Goal: Communication & Community: Participate in discussion

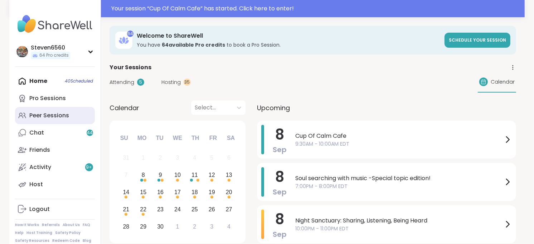
click at [61, 112] on div "Peer Sessions" at bounding box center [49, 115] width 40 height 8
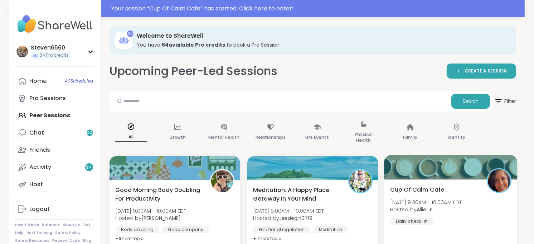
click at [428, 206] on b "Allie_P" at bounding box center [425, 209] width 16 height 7
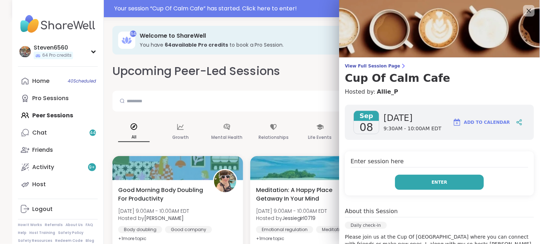
click at [432, 181] on span "Enter" at bounding box center [440, 182] width 16 height 6
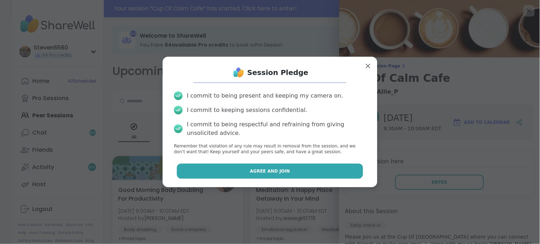
click at [329, 166] on button "Agree and Join" at bounding box center [270, 170] width 187 height 15
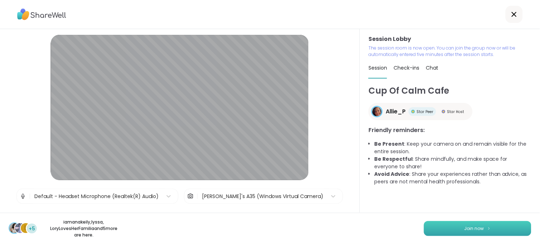
click at [465, 227] on span "Join now" at bounding box center [475, 228] width 20 height 6
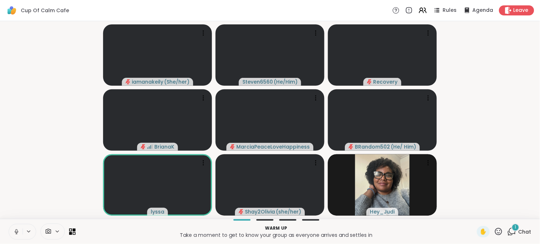
click at [511, 231] on icon at bounding box center [511, 231] width 9 height 9
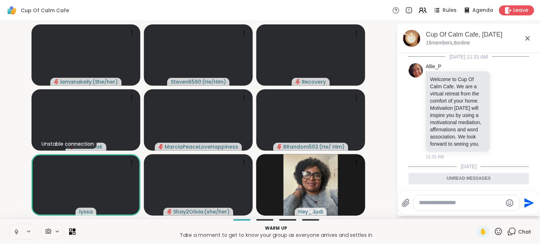
scroll to position [175, 0]
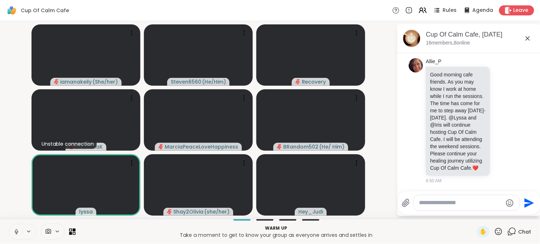
click at [449, 189] on div at bounding box center [470, 190] width 140 height 4
click at [427, 201] on textarea "Type your message" at bounding box center [460, 203] width 83 height 8
click at [15, 231] on icon at bounding box center [16, 231] width 6 height 6
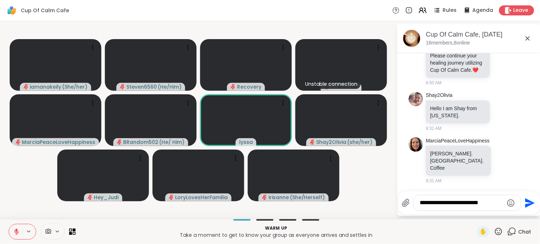
scroll to position [280, 0]
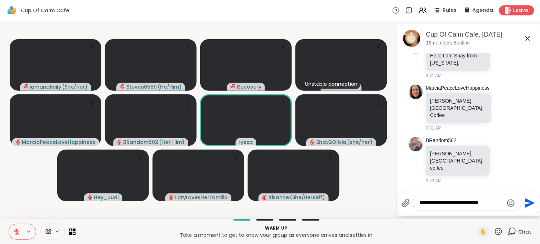
type textarea "**********"
click at [531, 199] on icon "Send" at bounding box center [529, 202] width 11 height 11
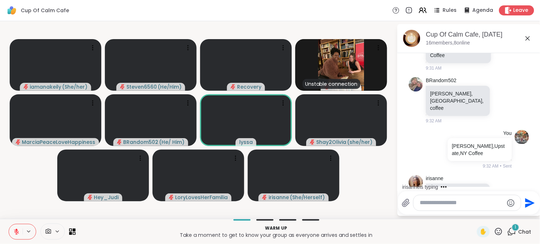
scroll to position [364, 0]
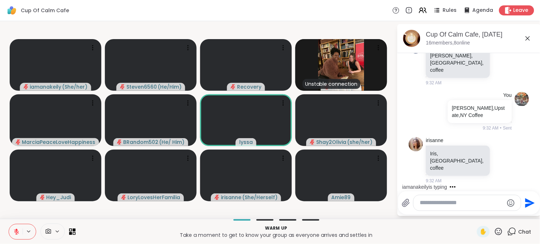
click at [437, 202] on textarea "Type your message" at bounding box center [461, 203] width 83 height 8
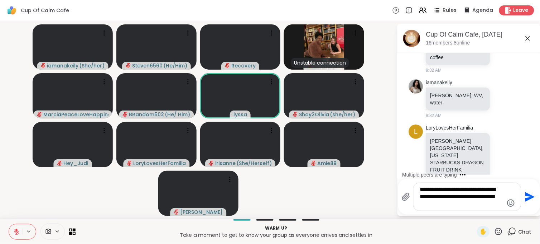
scroll to position [550, 0]
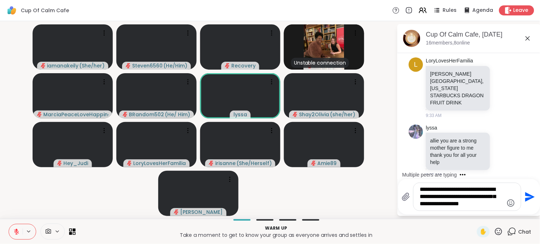
click at [477, 203] on textarea "**********" at bounding box center [461, 197] width 83 height 22
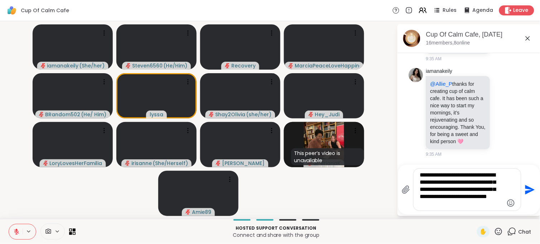
scroll to position [1082, 0]
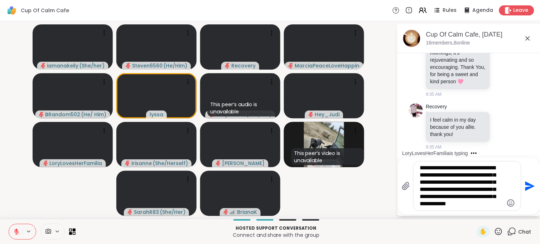
type textarea "**********"
click at [531, 183] on icon "Send" at bounding box center [529, 185] width 11 height 11
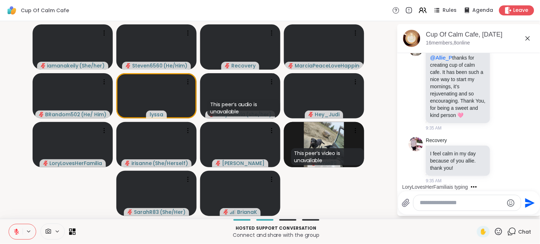
scroll to position [1159, 0]
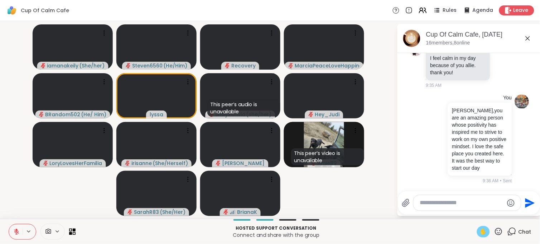
click at [480, 231] on span "✋" at bounding box center [483, 231] width 7 height 9
click at [169, 57] on video at bounding box center [156, 46] width 80 height 45
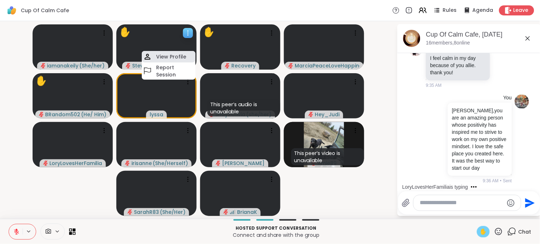
click at [168, 55] on h4 "View Profile" at bounding box center [171, 56] width 30 height 7
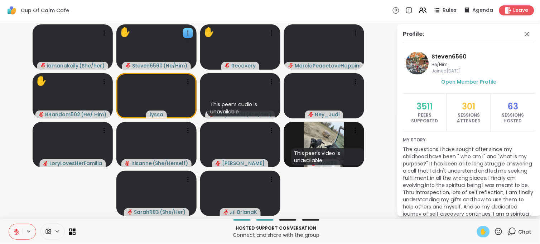
click at [49, 228] on icon at bounding box center [48, 230] width 5 height 5
click at [58, 226] on div at bounding box center [52, 231] width 24 height 16
click at [49, 230] on icon at bounding box center [48, 230] width 5 height 5
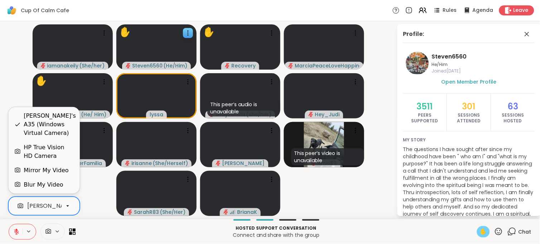
scroll to position [0, 68]
click at [55, 205] on div "[PERSON_NAME]'s A35 (Windows Virtual Camera)" at bounding box center [29, 205] width 140 height 9
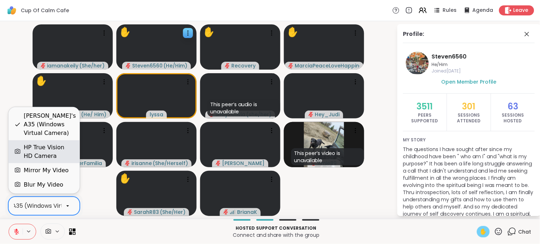
click at [62, 148] on div "HP True Vision HD Camera" at bounding box center [49, 151] width 50 height 17
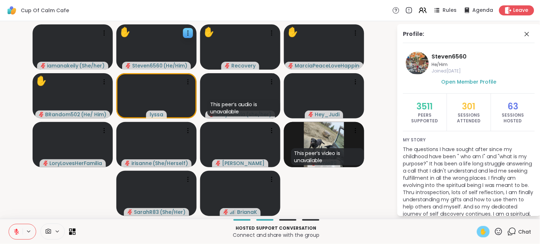
click at [327, 205] on video-player-container "iamanakeily ( She/her ) ✋ Steven6560 ( He/Him ) ✋ Recovery ✋ MarciaPeaceLoveHap…" at bounding box center [198, 120] width 388 height 192
click at [460, 228] on p "Hosted support conversation" at bounding box center [276, 228] width 393 height 6
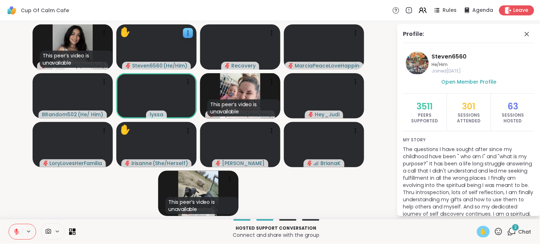
click at [519, 232] on span "Chat" at bounding box center [525, 231] width 13 height 7
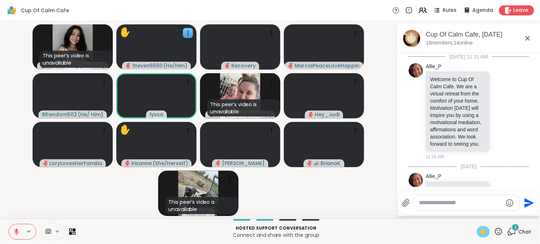
scroll to position [1345, 0]
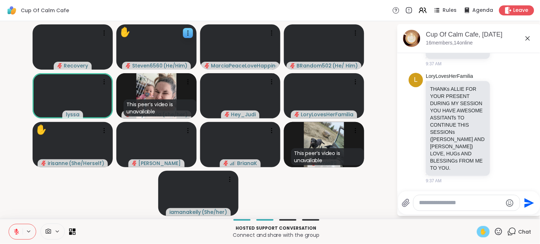
click at [445, 203] on textarea "Type your message" at bounding box center [460, 203] width 83 height 8
type textarea "******"
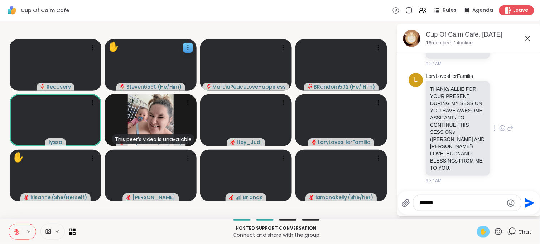
click at [424, 149] on div "L LoryLovesHerFamilia THANKs ALLIE FOR YOUR PRESENT DURING MY SESSION YOU HAVE …" at bounding box center [469, 128] width 120 height 117
click at [15, 231] on icon at bounding box center [16, 231] width 6 height 6
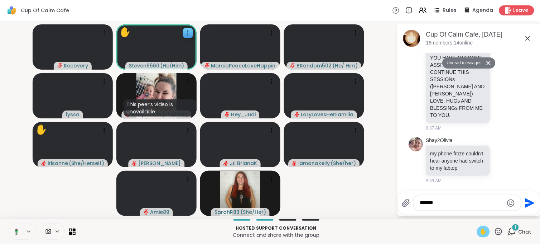
scroll to position [1388, 0]
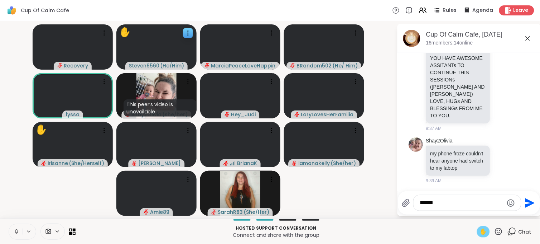
click at [15, 231] on icon at bounding box center [17, 231] width 4 height 2
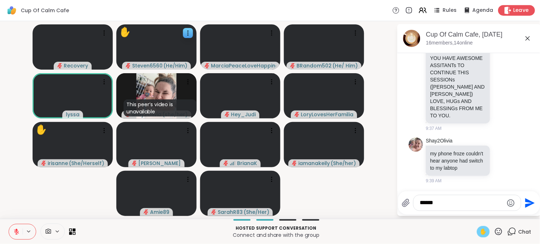
click at [514, 11] on span "Leave" at bounding box center [522, 11] width 16 height 8
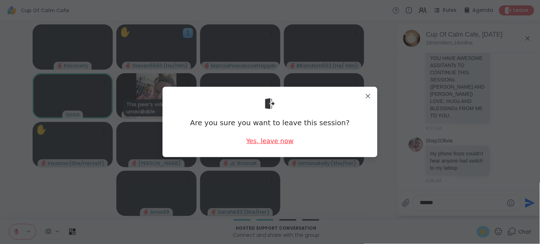
click at [273, 141] on div "Yes, leave now" at bounding box center [269, 140] width 47 height 9
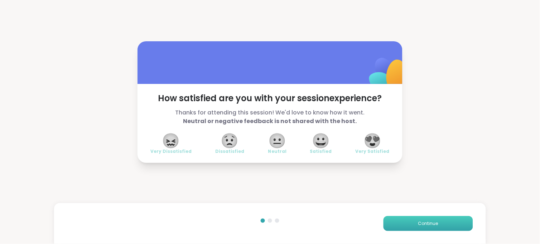
click at [398, 218] on button "Continue" at bounding box center [429, 223] width 90 height 15
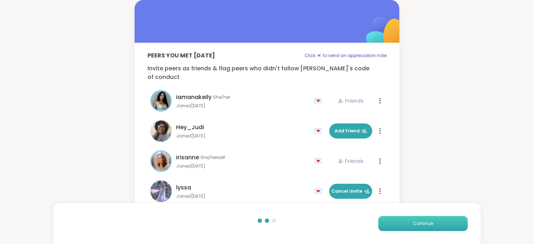
click at [398, 218] on button "Continue" at bounding box center [424, 223] width 90 height 15
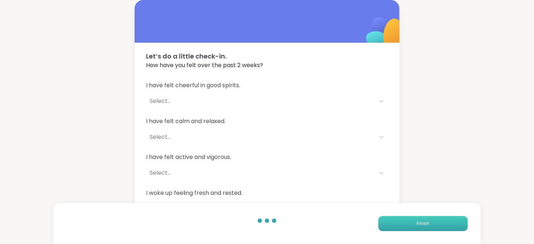
click at [398, 218] on button "Finish" at bounding box center [424, 223] width 90 height 15
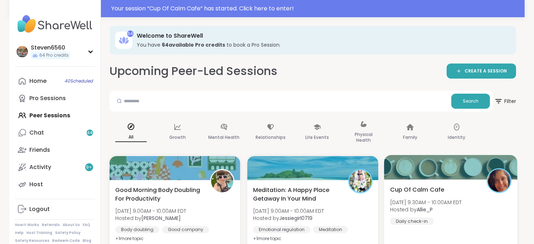
click at [444, 212] on span "Hosted by [PERSON_NAME]" at bounding box center [426, 209] width 72 height 7
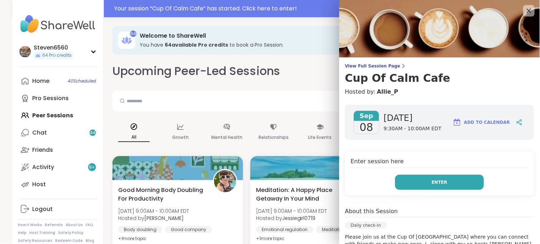
click at [432, 179] on span "Enter" at bounding box center [440, 182] width 16 height 6
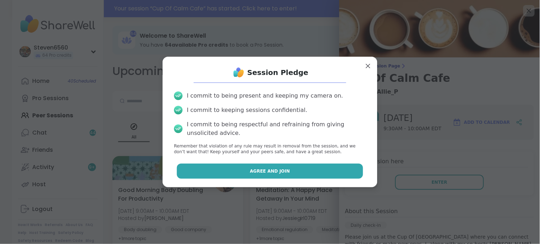
click at [329, 168] on button "Agree and Join" at bounding box center [270, 170] width 187 height 15
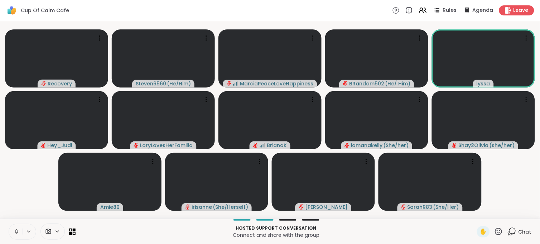
click at [17, 231] on icon at bounding box center [16, 230] width 2 height 3
click at [49, 228] on icon at bounding box center [48, 230] width 5 height 5
click at [51, 201] on div "[PERSON_NAME]'s A35 (Windows Virtual Camera)" at bounding box center [29, 205] width 140 height 9
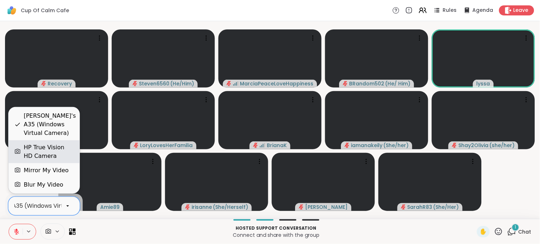
click at [48, 148] on div "HP True Vision HD Camera" at bounding box center [49, 151] width 50 height 17
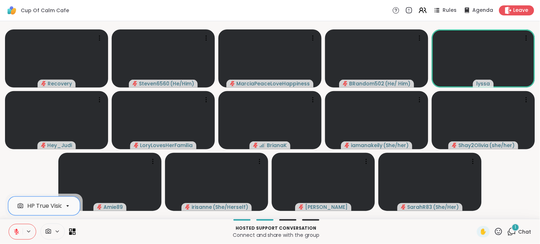
scroll to position [0, 6]
click at [14, 231] on icon at bounding box center [16, 231] width 5 height 5
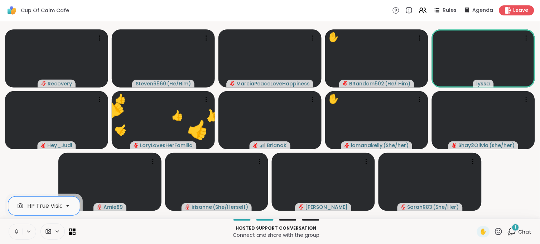
click at [15, 232] on icon at bounding box center [17, 231] width 4 height 2
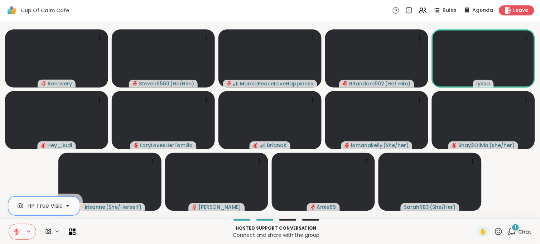
scroll to position [0, 0]
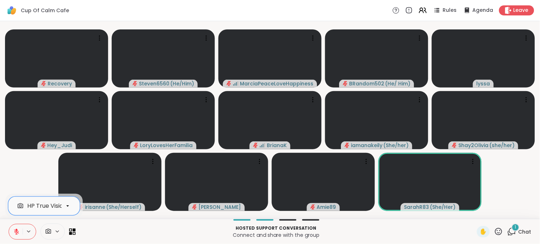
click at [507, 228] on icon at bounding box center [511, 231] width 9 height 9
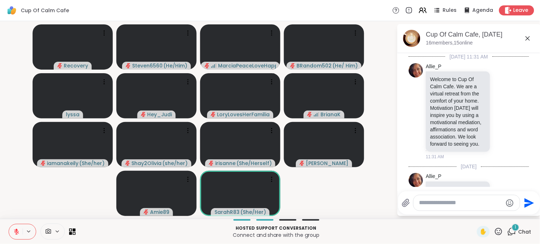
scroll to position [1492, 0]
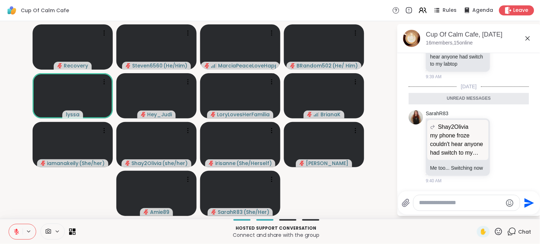
click at [19, 229] on icon at bounding box center [16, 231] width 6 height 6
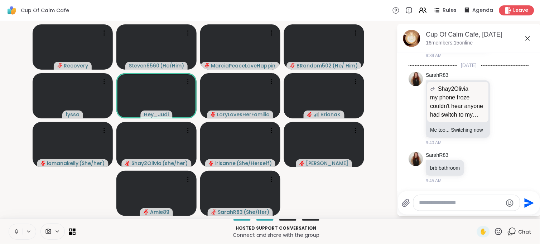
scroll to position [1513, 0]
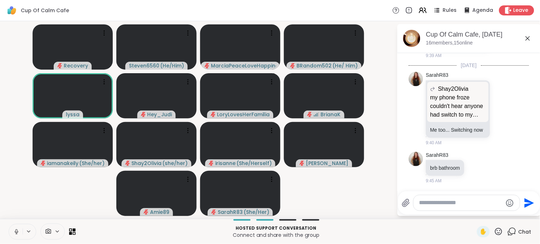
click at [431, 206] on textarea "Type your message" at bounding box center [460, 203] width 83 height 8
type textarea "**********"
click at [521, 201] on button "Send" at bounding box center [529, 202] width 16 height 16
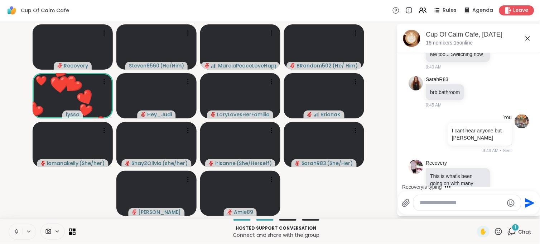
scroll to position [1611, 0]
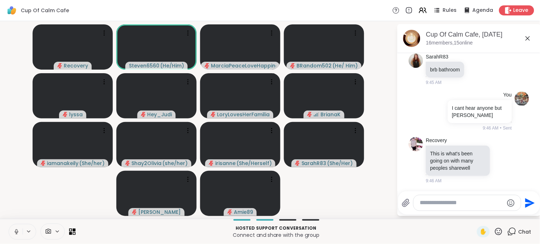
click at [447, 206] on textarea "Type your message" at bounding box center [461, 203] width 83 height 8
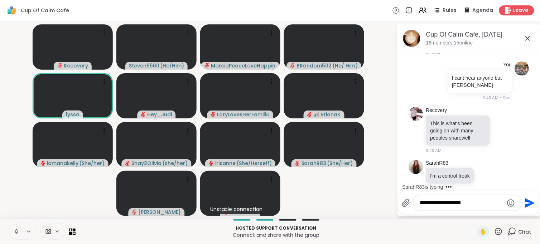
scroll to position [1649, 0]
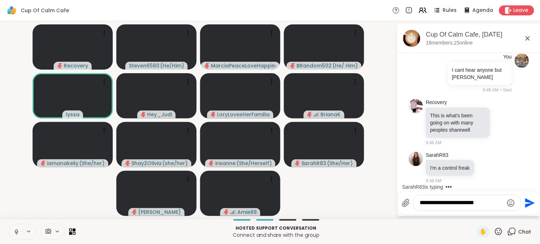
type textarea "**********"
click at [524, 199] on icon "Send" at bounding box center [529, 202] width 11 height 11
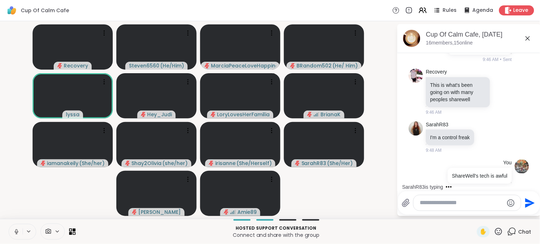
scroll to position [1695, 0]
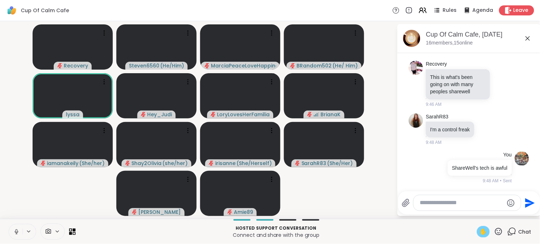
click at [480, 230] on span "✋" at bounding box center [483, 231] width 7 height 9
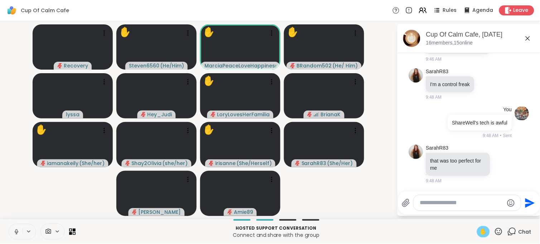
click at [443, 201] on textarea "Type your message" at bounding box center [461, 203] width 83 height 8
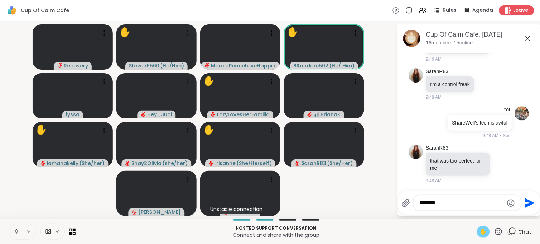
click at [15, 230] on icon at bounding box center [16, 231] width 6 height 6
click at [437, 203] on textarea "*******" at bounding box center [461, 203] width 83 height 8
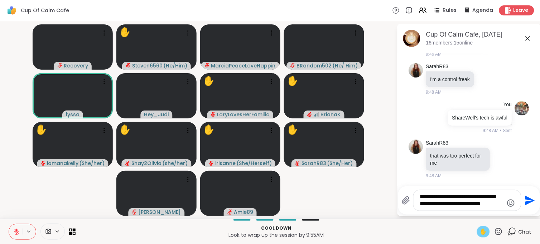
type textarea "**********"
click at [524, 201] on icon "Send" at bounding box center [529, 199] width 11 height 11
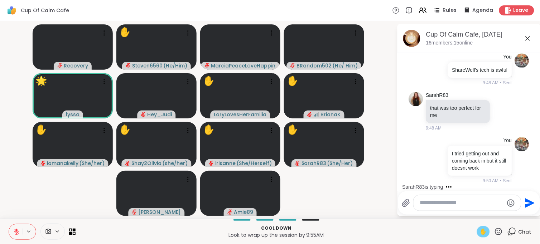
scroll to position [1852, 0]
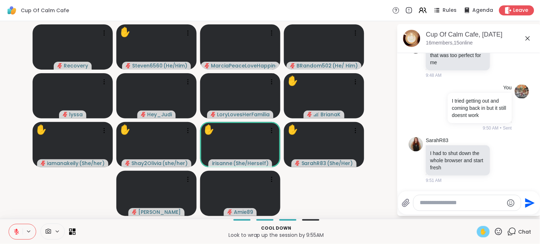
click at [459, 201] on textarea "Type your message" at bounding box center [461, 203] width 83 height 8
type textarea "**********"
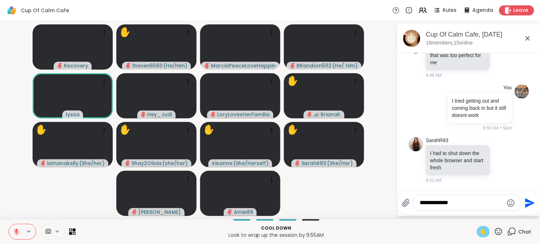
click at [531, 202] on icon "Send" at bounding box center [531, 203] width 10 height 10
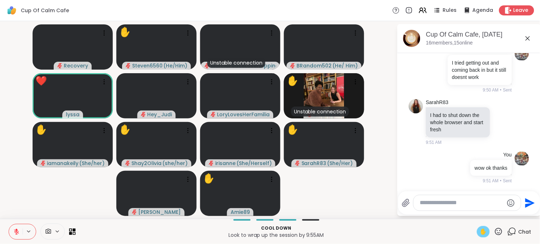
click at [456, 206] on textarea "Type your message" at bounding box center [461, 203] width 83 height 8
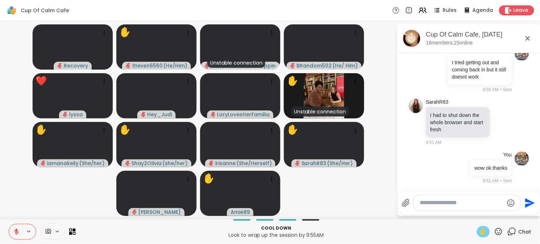
scroll to position [1901, 0]
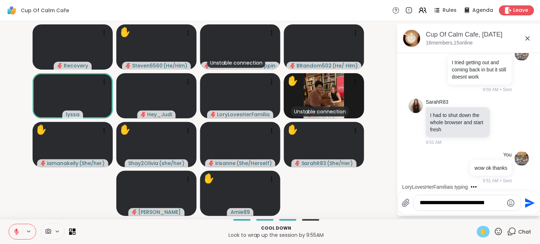
type textarea "**********"
click at [528, 201] on icon "Send" at bounding box center [531, 203] width 10 height 10
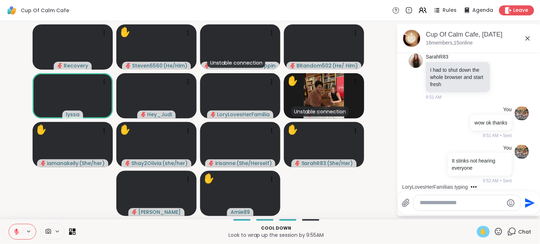
scroll to position [1957, 0]
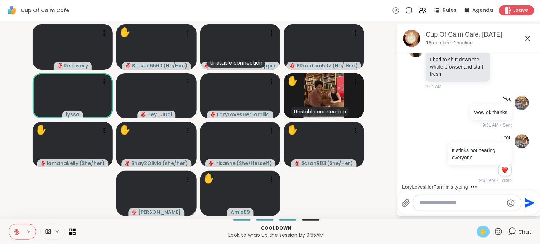
click at [19, 228] on icon at bounding box center [16, 231] width 6 height 6
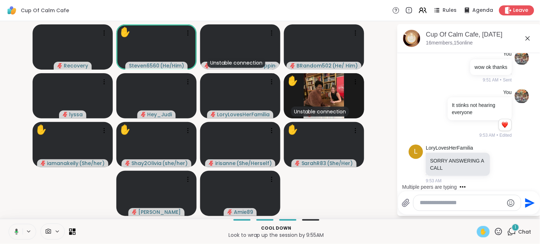
scroll to position [2002, 0]
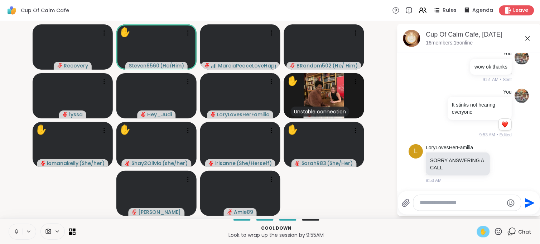
click at [18, 230] on icon at bounding box center [16, 231] width 6 height 6
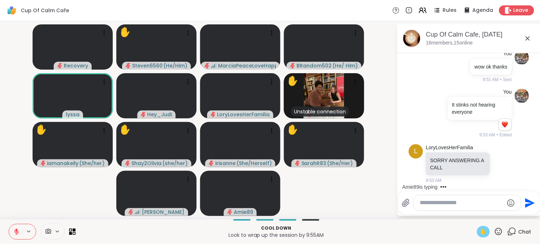
scroll to position [2047, 0]
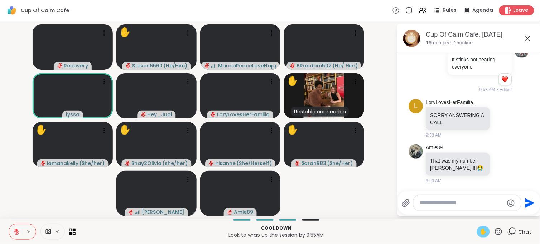
click at [12, 227] on button at bounding box center [16, 231] width 14 height 15
click at [16, 231] on icon at bounding box center [16, 230] width 2 height 3
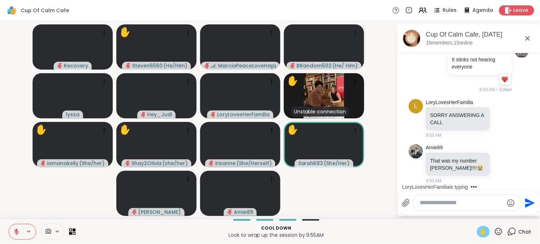
click at [437, 203] on textarea "Type your message" at bounding box center [461, 203] width 83 height 8
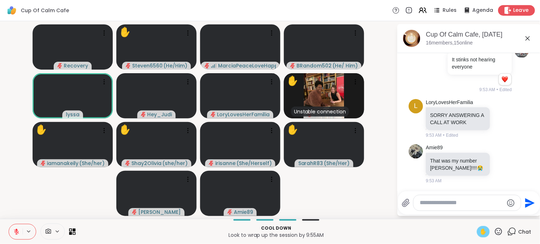
click at [514, 11] on span "Leave" at bounding box center [522, 11] width 16 height 8
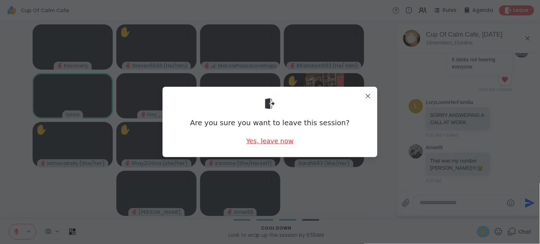
click at [280, 138] on div "Yes, leave now" at bounding box center [269, 140] width 47 height 9
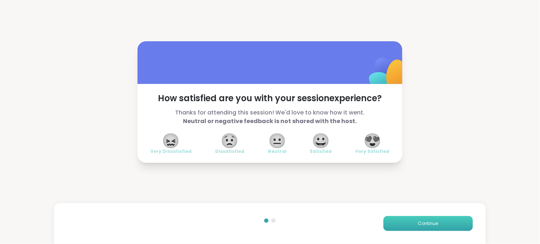
click at [393, 219] on button "Continue" at bounding box center [429, 223] width 90 height 15
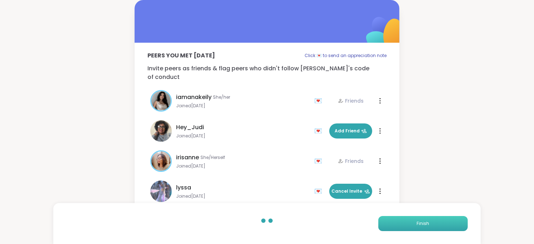
click at [395, 221] on button "Finish" at bounding box center [424, 223] width 90 height 15
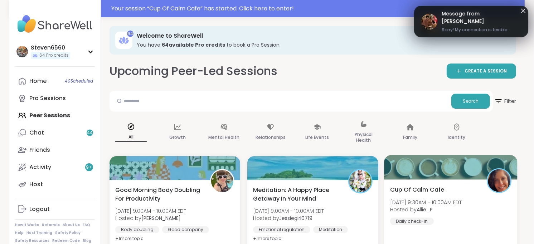
click at [441, 206] on span "Hosted by [PERSON_NAME]" at bounding box center [426, 209] width 72 height 7
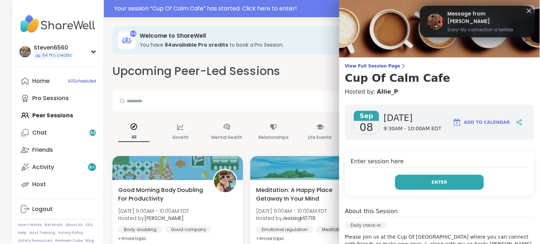
click at [438, 179] on button "Enter" at bounding box center [439, 181] width 89 height 15
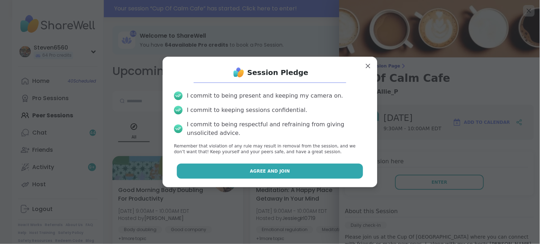
click at [323, 168] on button "Agree and Join" at bounding box center [270, 170] width 187 height 15
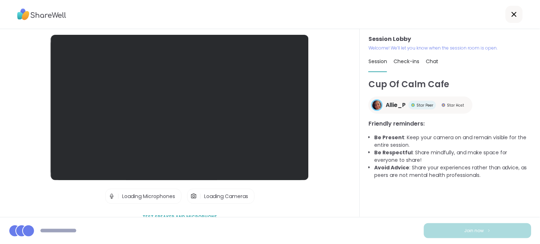
click at [420, 184] on div "Cup Of Calm Cafe Allie_P Star Peer Star Host Friendly reminders: Be Present : K…" at bounding box center [450, 144] width 163 height 133
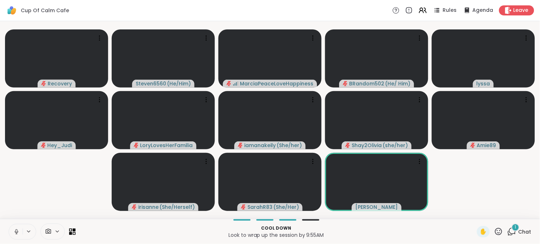
click at [54, 231] on icon at bounding box center [57, 231] width 6 height 6
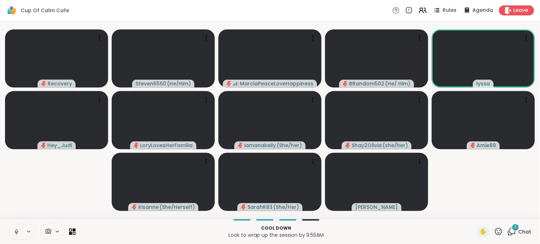
click at [55, 227] on div at bounding box center [52, 231] width 24 height 16
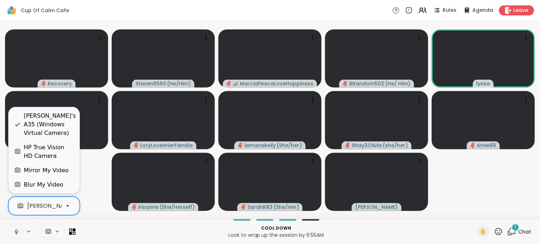
scroll to position [0, 68]
click at [66, 203] on icon at bounding box center [67, 205] width 6 height 6
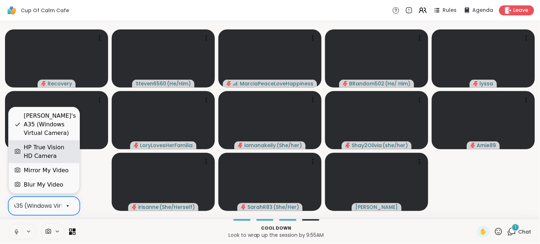
click at [58, 151] on div "HP True Vision HD Camera" at bounding box center [49, 151] width 50 height 17
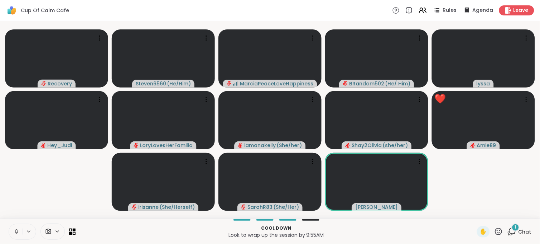
click at [494, 229] on icon at bounding box center [498, 231] width 9 height 9
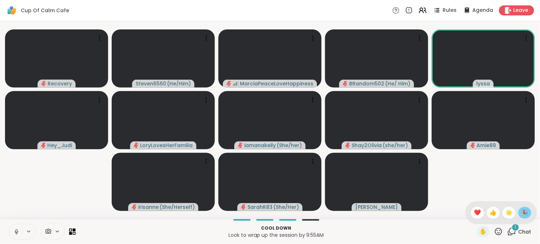
click at [521, 212] on span "🎉" at bounding box center [524, 212] width 7 height 9
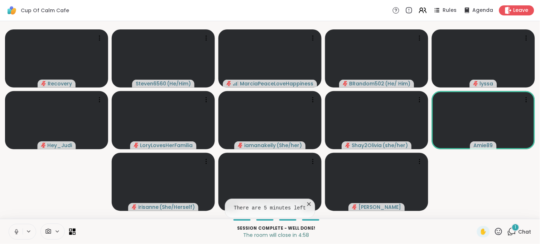
click at [519, 233] on span "Chat" at bounding box center [525, 231] width 13 height 7
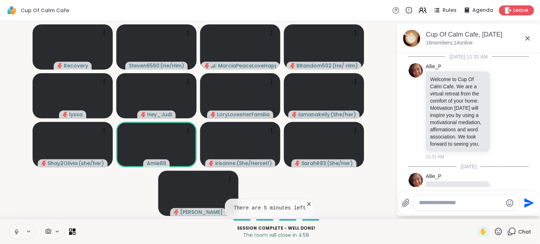
scroll to position [2110, 0]
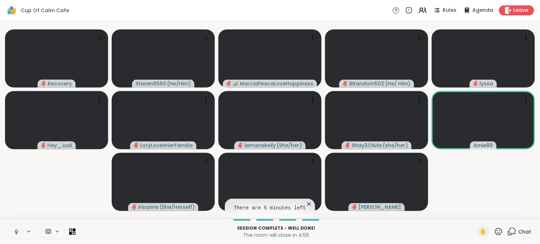
click at [512, 231] on div "Chat" at bounding box center [519, 231] width 24 height 11
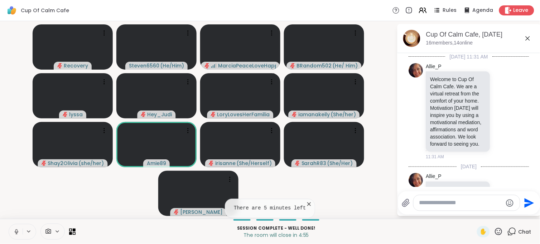
scroll to position [2085, 0]
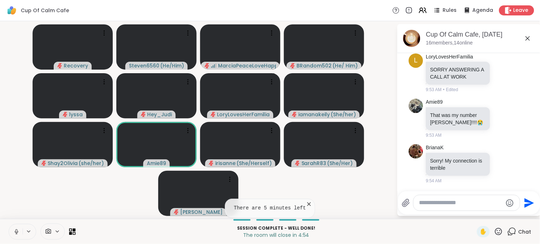
click at [466, 202] on textarea "Type your message" at bounding box center [460, 203] width 83 height 8
click at [482, 204] on textarea "**********" at bounding box center [461, 203] width 83 height 8
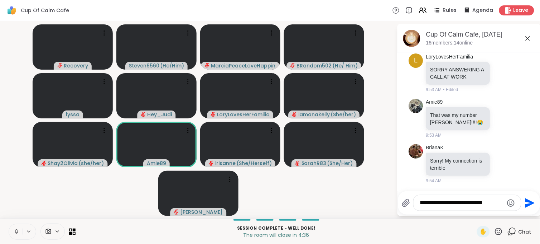
type textarea "**********"
click at [528, 200] on icon "Send" at bounding box center [531, 203] width 10 height 10
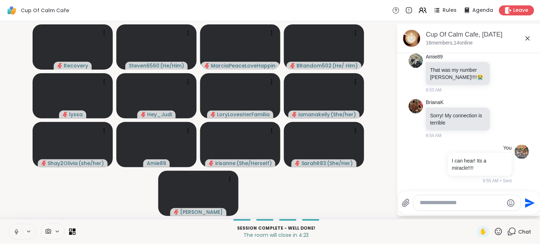
scroll to position [2141, 0]
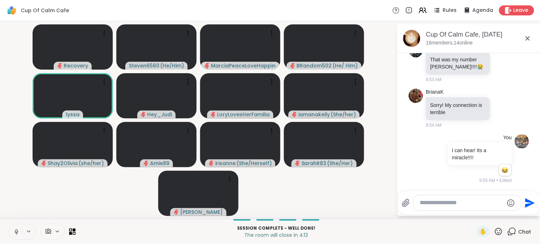
click at [20, 230] on button at bounding box center [16, 231] width 14 height 15
click at [495, 233] on icon at bounding box center [498, 231] width 9 height 9
click at [521, 213] on span "🎉" at bounding box center [524, 212] width 7 height 9
click at [495, 232] on icon at bounding box center [498, 231] width 9 height 9
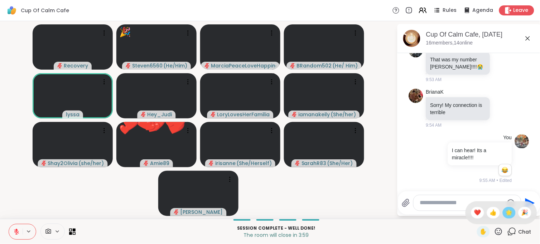
click at [506, 211] on span "🌟" at bounding box center [509, 212] width 7 height 9
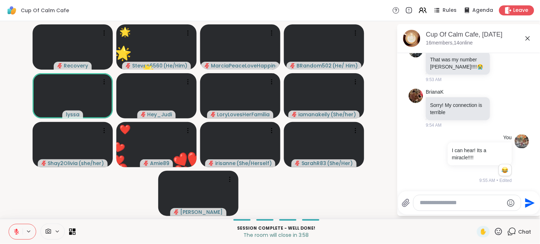
click at [494, 231] on icon at bounding box center [498, 231] width 9 height 9
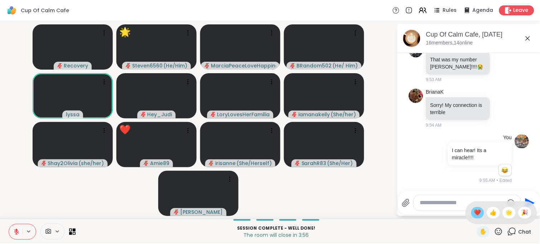
click at [474, 212] on span "❤️" at bounding box center [477, 212] width 7 height 9
click at [495, 228] on icon at bounding box center [498, 230] width 7 height 7
click at [490, 212] on span "👍" at bounding box center [493, 212] width 7 height 9
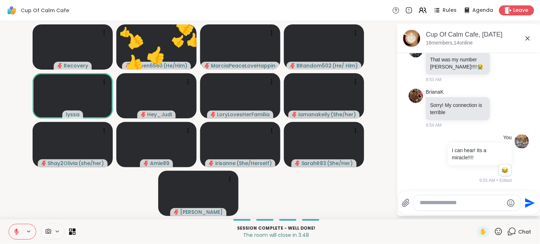
click at [494, 230] on icon at bounding box center [498, 231] width 9 height 9
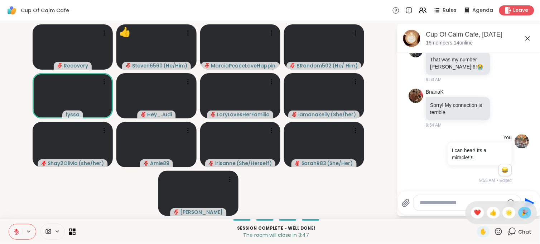
click at [521, 211] on span "🎉" at bounding box center [524, 212] width 7 height 9
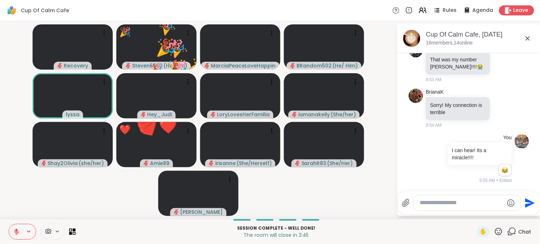
click at [494, 230] on icon at bounding box center [498, 231] width 9 height 9
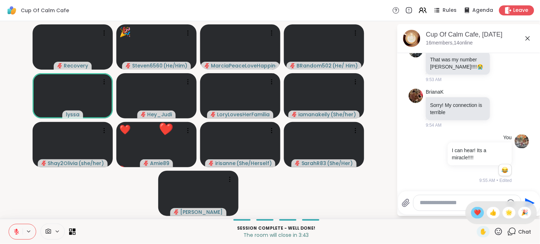
click at [474, 213] on span "❤️" at bounding box center [477, 212] width 7 height 9
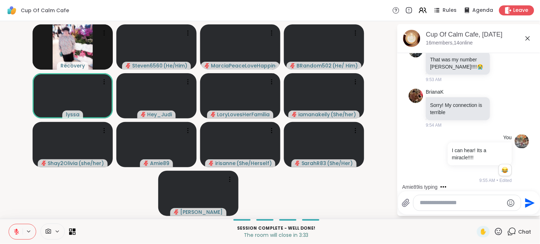
click at [441, 205] on textarea "Type your message" at bounding box center [461, 203] width 83 height 8
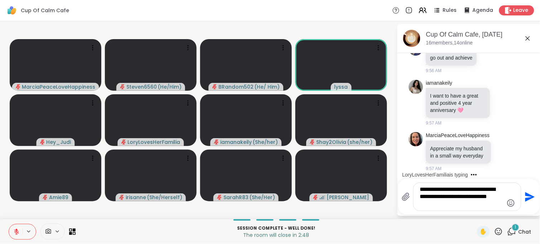
scroll to position [2559, 0]
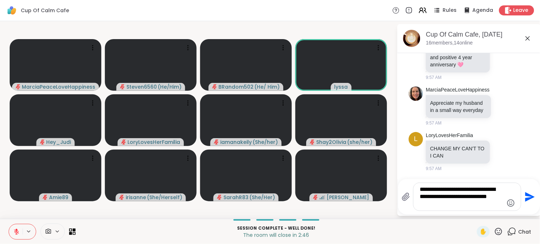
type textarea "**********"
click at [532, 196] on icon "Send" at bounding box center [531, 197] width 10 height 10
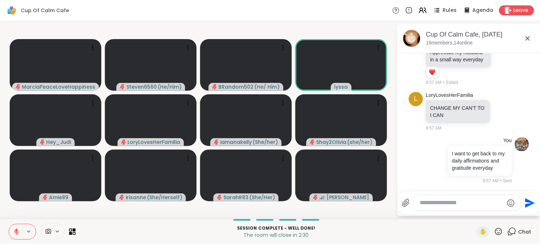
click at [496, 231] on icon at bounding box center [498, 231] width 9 height 9
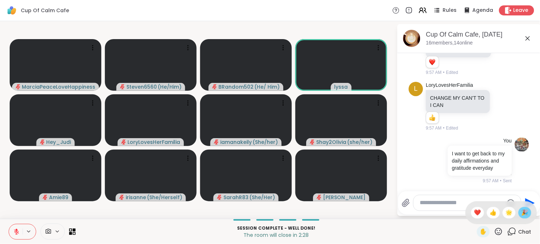
click at [521, 211] on span "🎉" at bounding box center [524, 212] width 7 height 9
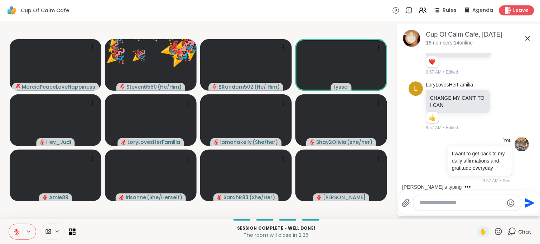
scroll to position [2617, 0]
click at [496, 231] on icon at bounding box center [498, 230] width 7 height 7
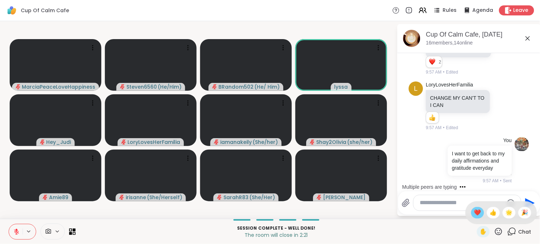
click at [474, 213] on span "❤️" at bounding box center [477, 212] width 7 height 9
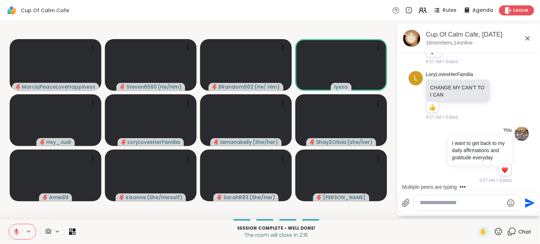
click at [495, 230] on icon at bounding box center [498, 230] width 7 height 7
click at [519, 217] on div "🎉" at bounding box center [525, 212] width 13 height 11
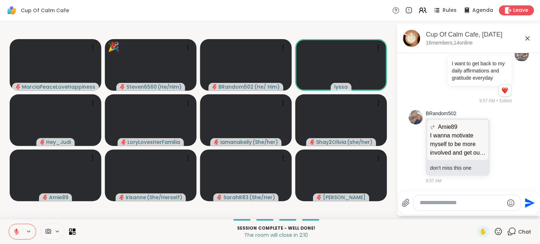
click at [439, 204] on textarea "Type your message" at bounding box center [461, 203] width 83 height 8
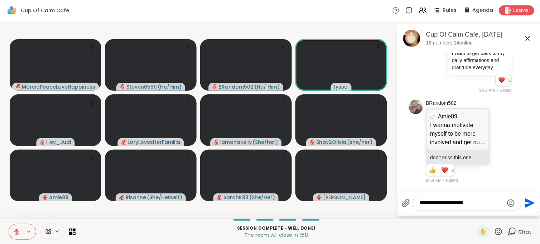
scroll to position [2783, 0]
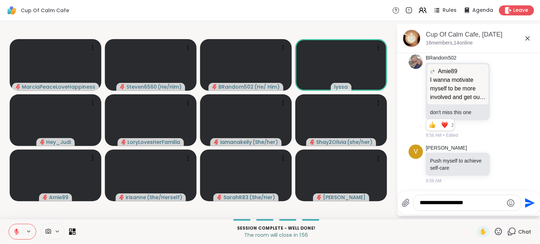
type textarea "**********"
click at [526, 200] on icon "Send" at bounding box center [531, 203] width 10 height 10
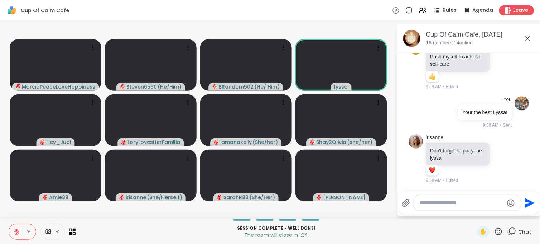
scroll to position [2898, 0]
click at [437, 209] on div at bounding box center [467, 202] width 107 height 15
click at [434, 204] on textarea "Type your message" at bounding box center [461, 203] width 83 height 8
type textarea "**********"
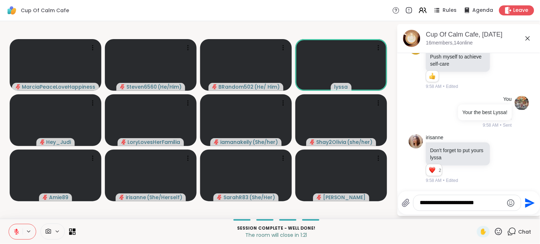
click at [530, 199] on icon "Send" at bounding box center [529, 202] width 11 height 11
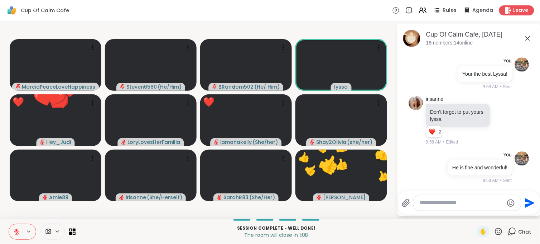
click at [494, 231] on icon at bounding box center [498, 231] width 9 height 9
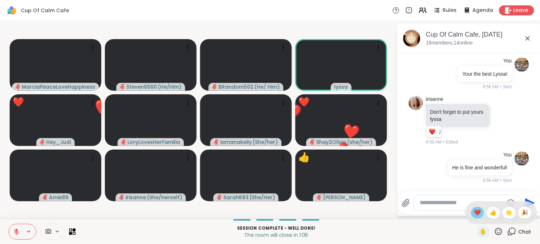
click at [474, 212] on span "❤️" at bounding box center [477, 212] width 7 height 9
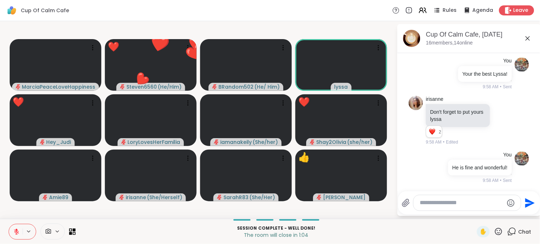
click at [494, 231] on icon at bounding box center [498, 231] width 9 height 9
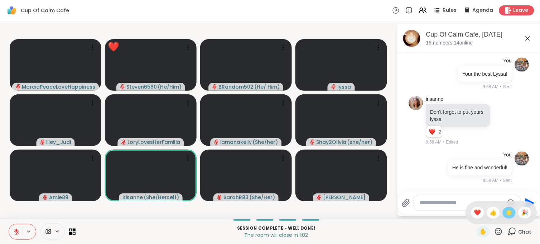
click at [506, 211] on span "🌟" at bounding box center [509, 212] width 7 height 9
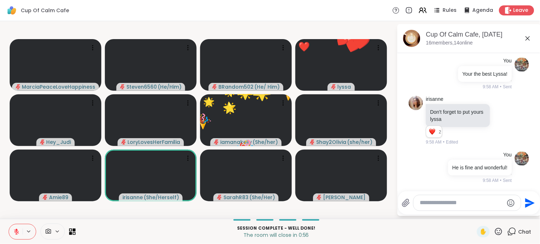
click at [467, 199] on textarea "Type your message" at bounding box center [461, 203] width 83 height 8
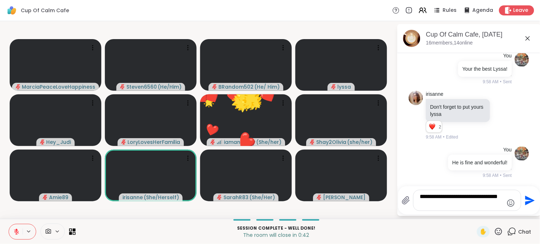
type textarea "**********"
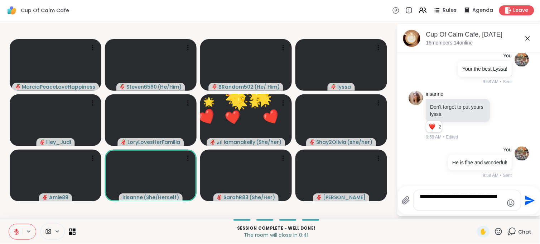
click at [524, 202] on icon "Send" at bounding box center [529, 199] width 11 height 11
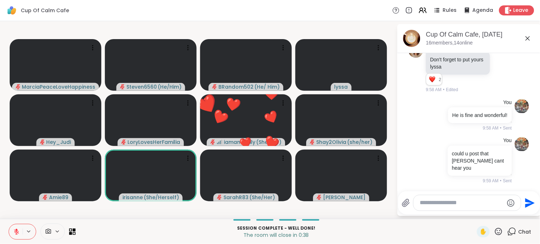
scroll to position [3044, 0]
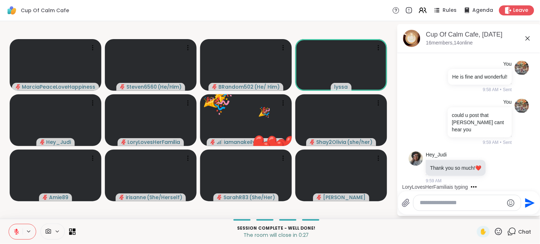
click at [421, 202] on textarea "Type your message" at bounding box center [461, 203] width 83 height 8
click at [424, 199] on textarea "Type your message" at bounding box center [461, 203] width 83 height 8
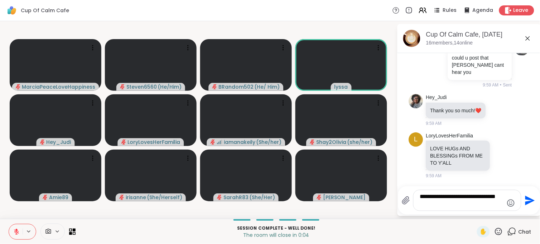
type textarea "**********"
click at [525, 199] on icon "Send" at bounding box center [529, 199] width 11 height 11
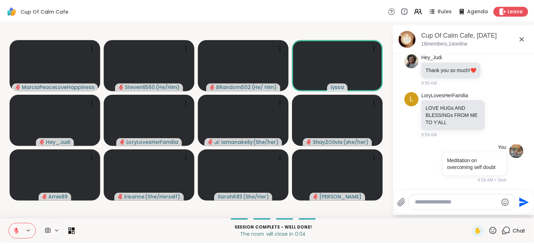
scroll to position [3149, 0]
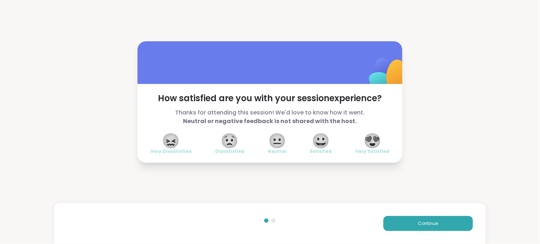
click at [374, 143] on span "😍" at bounding box center [373, 140] width 18 height 13
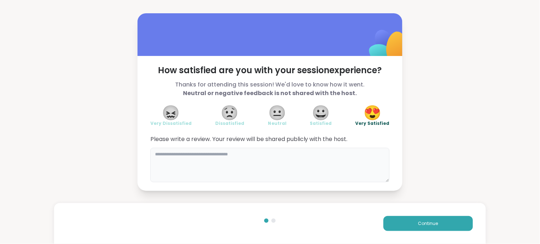
click at [250, 164] on textarea at bounding box center [269, 165] width 239 height 34
click at [183, 155] on textarea "**********" at bounding box center [269, 165] width 239 height 34
click at [181, 154] on textarea "**********" at bounding box center [269, 165] width 239 height 34
click at [208, 152] on textarea "**********" at bounding box center [269, 165] width 239 height 34
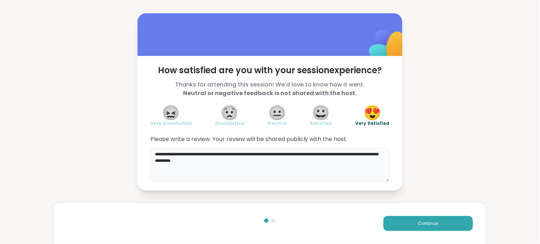
click at [216, 160] on textarea "**********" at bounding box center [269, 165] width 239 height 34
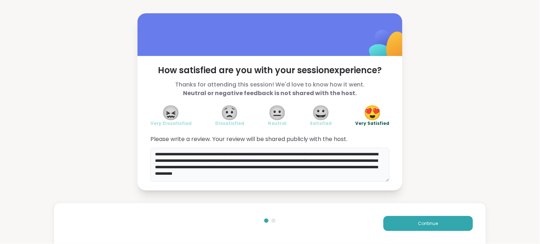
click at [216, 158] on textarea "**********" at bounding box center [269, 165] width 239 height 34
type textarea "**********"
click at [427, 220] on span "Continue" at bounding box center [428, 223] width 20 height 6
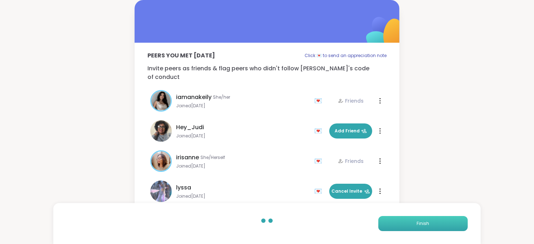
click at [427, 220] on span "Finish" at bounding box center [423, 223] width 13 height 6
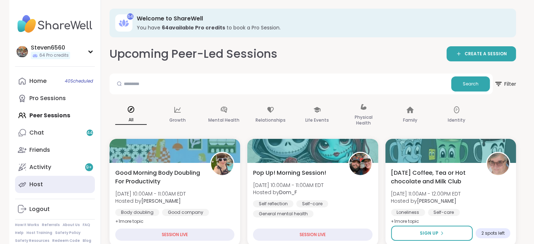
click at [30, 184] on div "Host" at bounding box center [36, 184] width 14 height 8
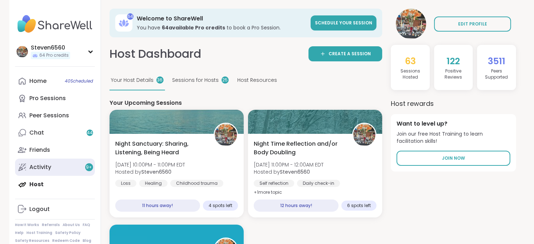
click at [42, 163] on div "Activity 9 +" at bounding box center [40, 167] width 22 height 8
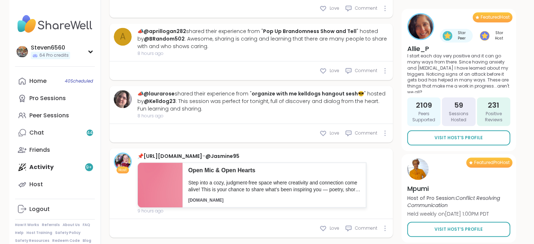
scroll to position [1443, 0]
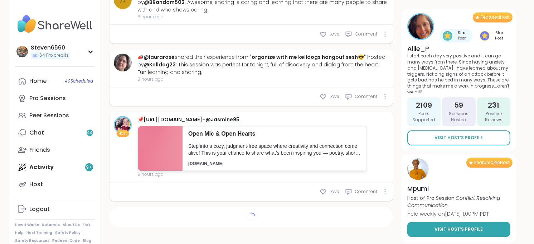
type textarea "*"
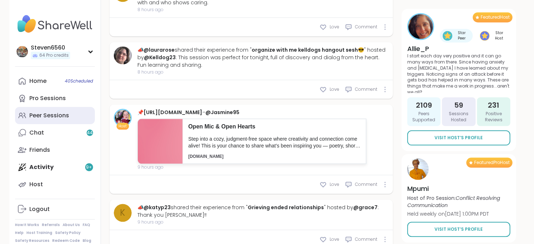
click at [69, 112] on link "Peer Sessions" at bounding box center [55, 115] width 80 height 17
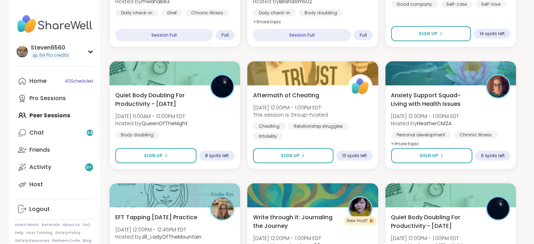
scroll to position [328, 0]
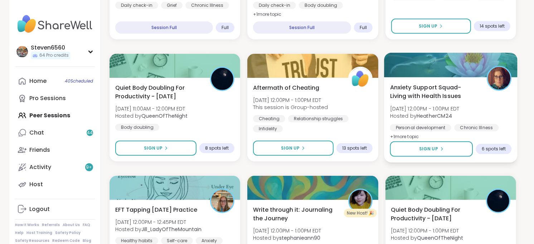
click at [431, 105] on span "[DATE] 12:00PM - 1:00PM EDT" at bounding box center [424, 108] width 69 height 7
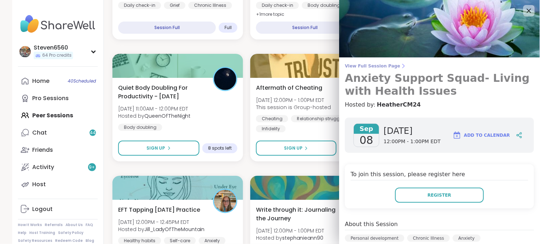
click at [401, 65] on icon at bounding box center [404, 66] width 6 height 6
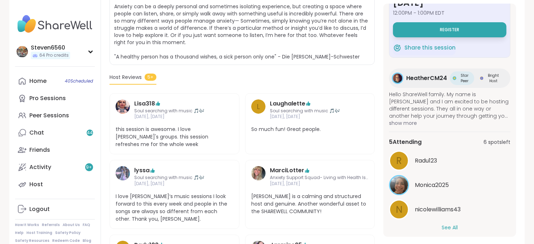
scroll to position [45, 0]
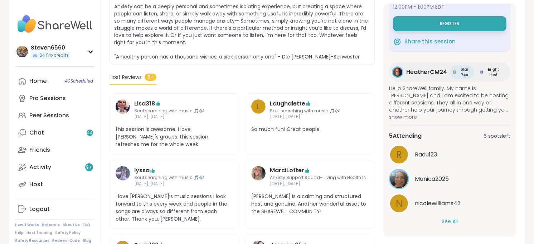
click at [449, 220] on button "See All" at bounding box center [450, 221] width 16 height 8
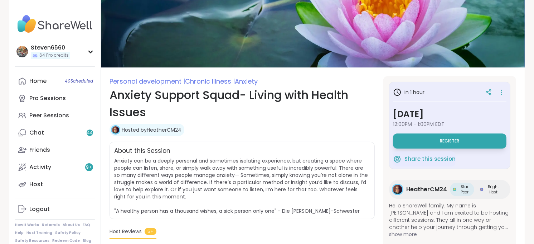
scroll to position [0, 0]
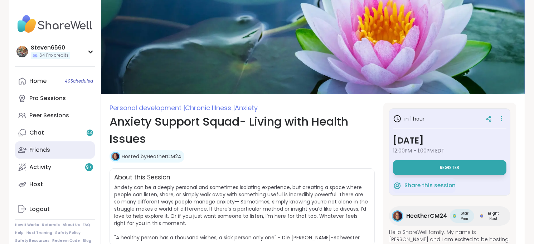
click at [45, 144] on link "Friends" at bounding box center [55, 149] width 80 height 17
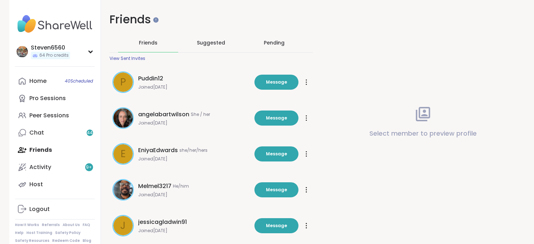
click at [45, 144] on div "Home 40 Scheduled Pro Sessions Peer Sessions Chat 44 Friends Activity 9 + Host" at bounding box center [55, 132] width 80 height 120
click at [60, 115] on div "Peer Sessions" at bounding box center [49, 115] width 40 height 8
